Goal: Check status

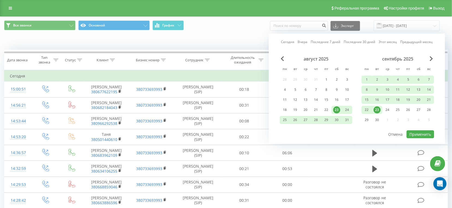
click at [380, 108] on div "23" at bounding box center [376, 109] width 7 height 7
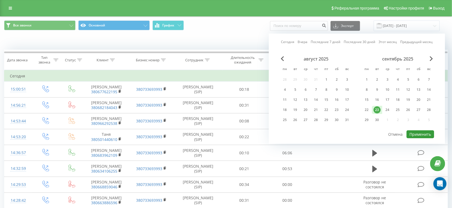
click at [419, 134] on button "Применить" at bounding box center [420, 134] width 28 height 8
type input "[DATE] - [DATE]"
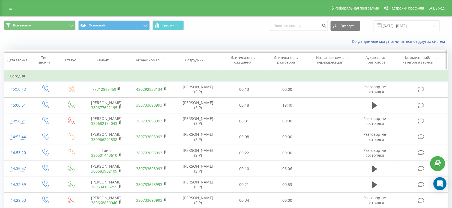
click at [288, 60] on div "Длительность разговора" at bounding box center [285, 59] width 29 height 9
click at [286, 81] on div "Равно" at bounding box center [287, 86] width 48 height 10
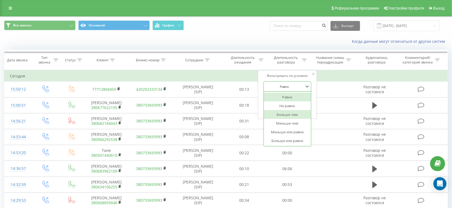
click at [281, 110] on div "Больше чем" at bounding box center [287, 114] width 47 height 9
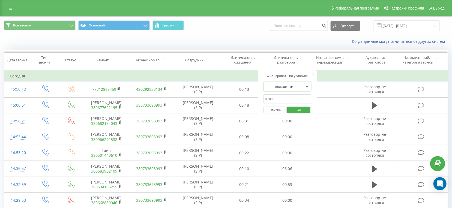
click at [282, 99] on input "text" at bounding box center [287, 99] width 48 height 10
type input "28"
click at [304, 109] on span "OK" at bounding box center [298, 109] width 15 height 8
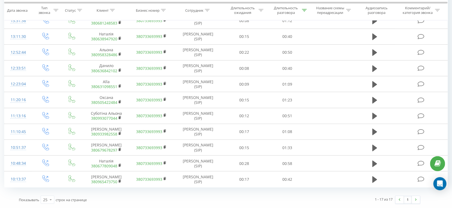
scroll to position [46, 0]
